Goal: Task Accomplishment & Management: Use online tool/utility

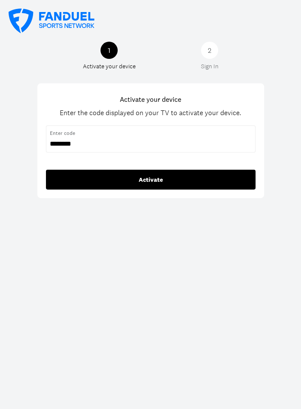
click at [169, 179] on button "Activate" at bounding box center [151, 180] width 210 height 20
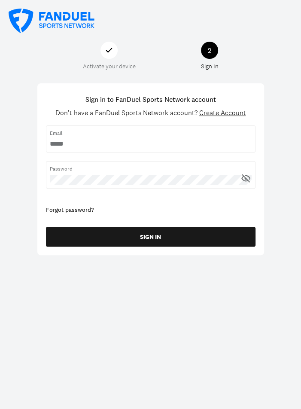
click at [114, 143] on input "username" at bounding box center [151, 143] width 202 height 9
type input "**********"
click at [46, 227] on button "SIGN IN" at bounding box center [151, 237] width 210 height 20
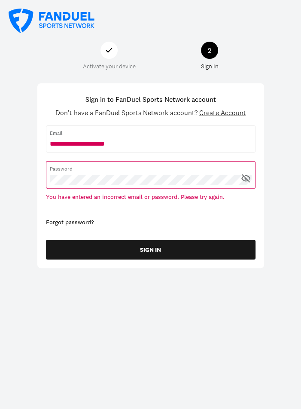
click at [245, 182] on icon at bounding box center [246, 178] width 11 height 11
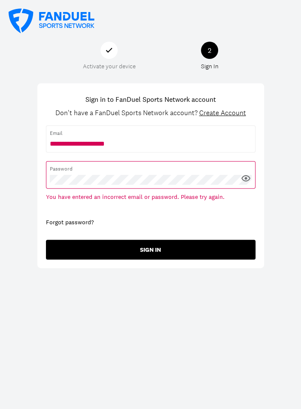
click at [184, 244] on button "SIGN IN" at bounding box center [151, 250] width 210 height 20
